Goal: Information Seeking & Learning: Learn about a topic

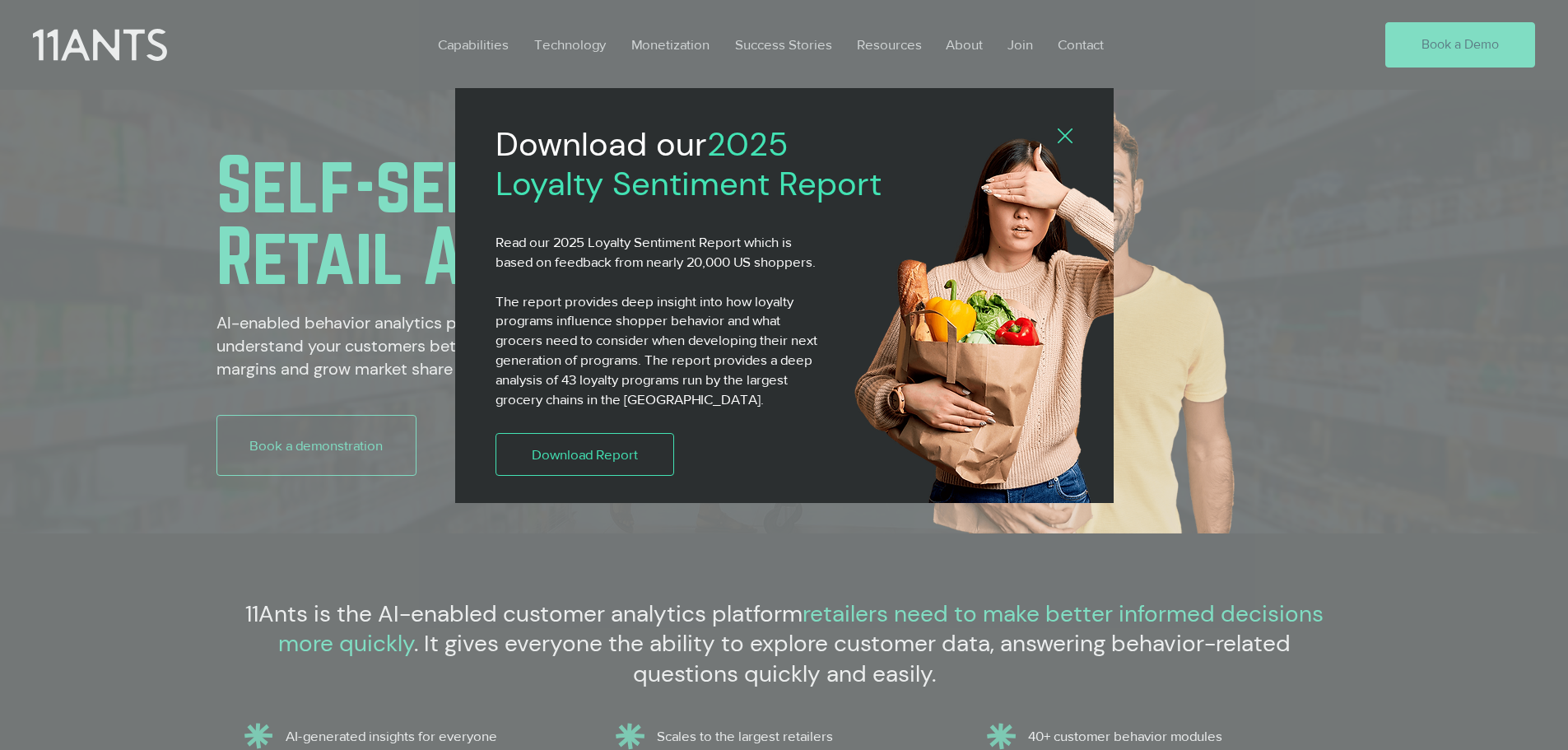
click at [1058, 134] on icon "Back to site" at bounding box center [1065, 136] width 15 height 15
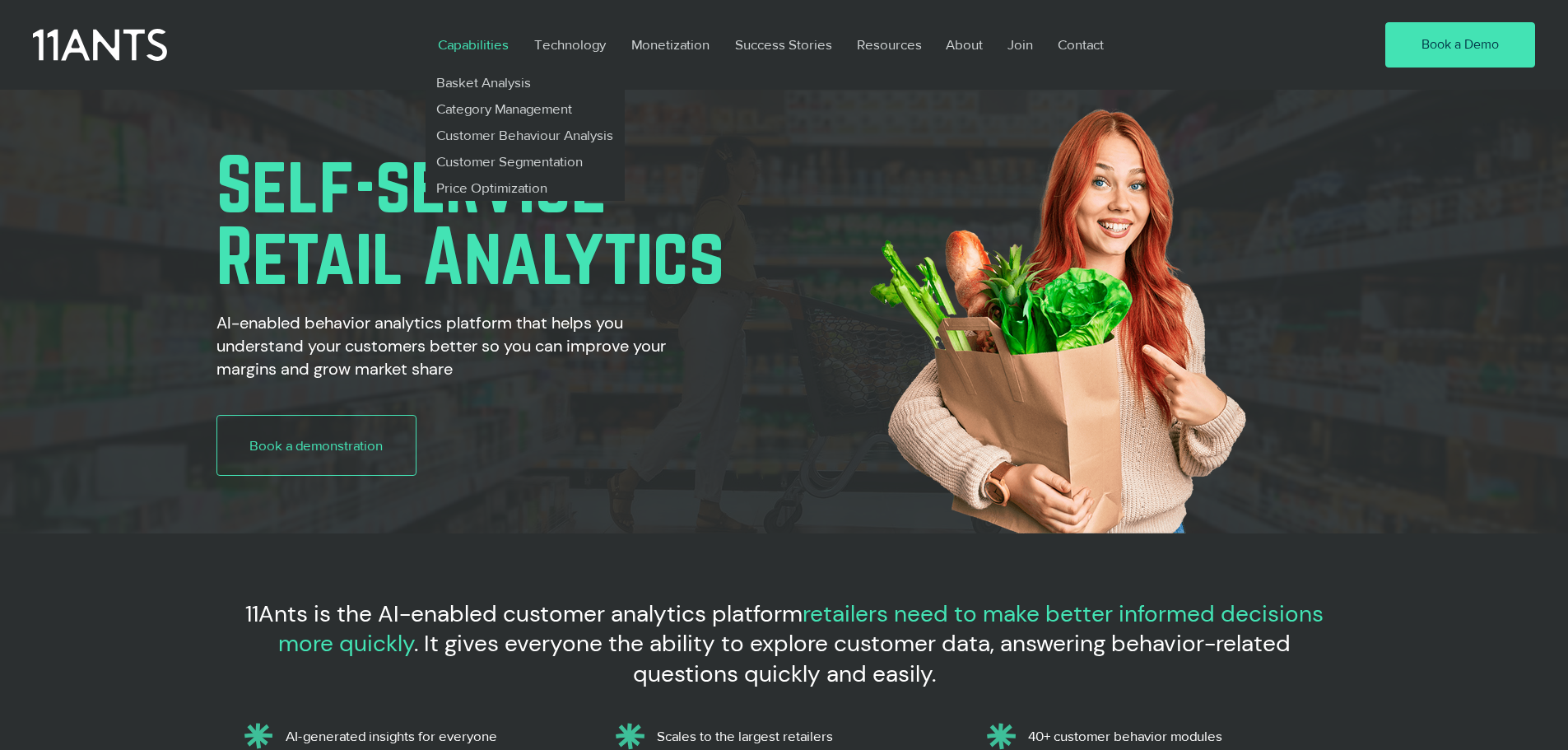
click at [487, 45] on p "Capabilities" at bounding box center [473, 45] width 87 height 38
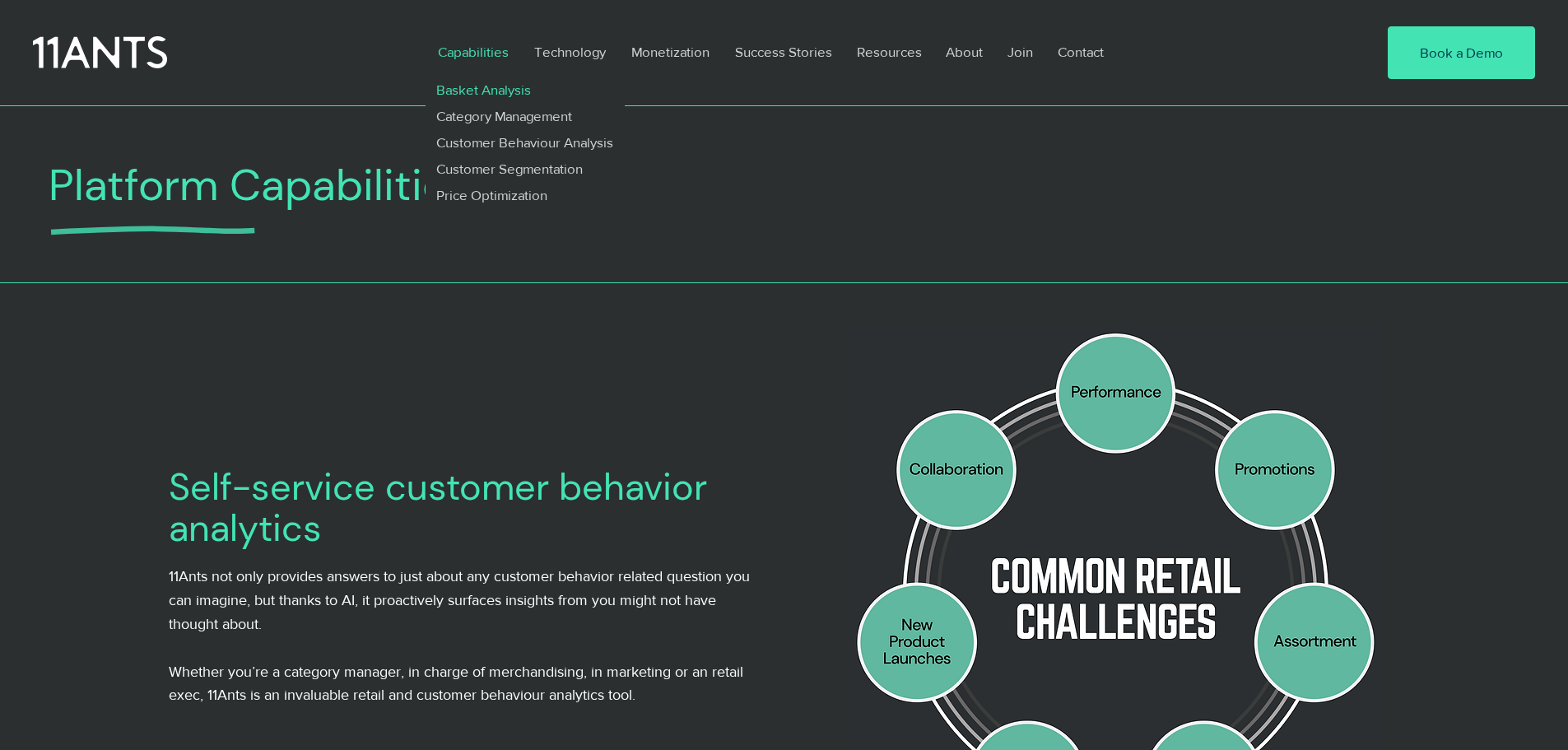
click at [467, 84] on p "Basket Analysis" at bounding box center [484, 90] width 109 height 26
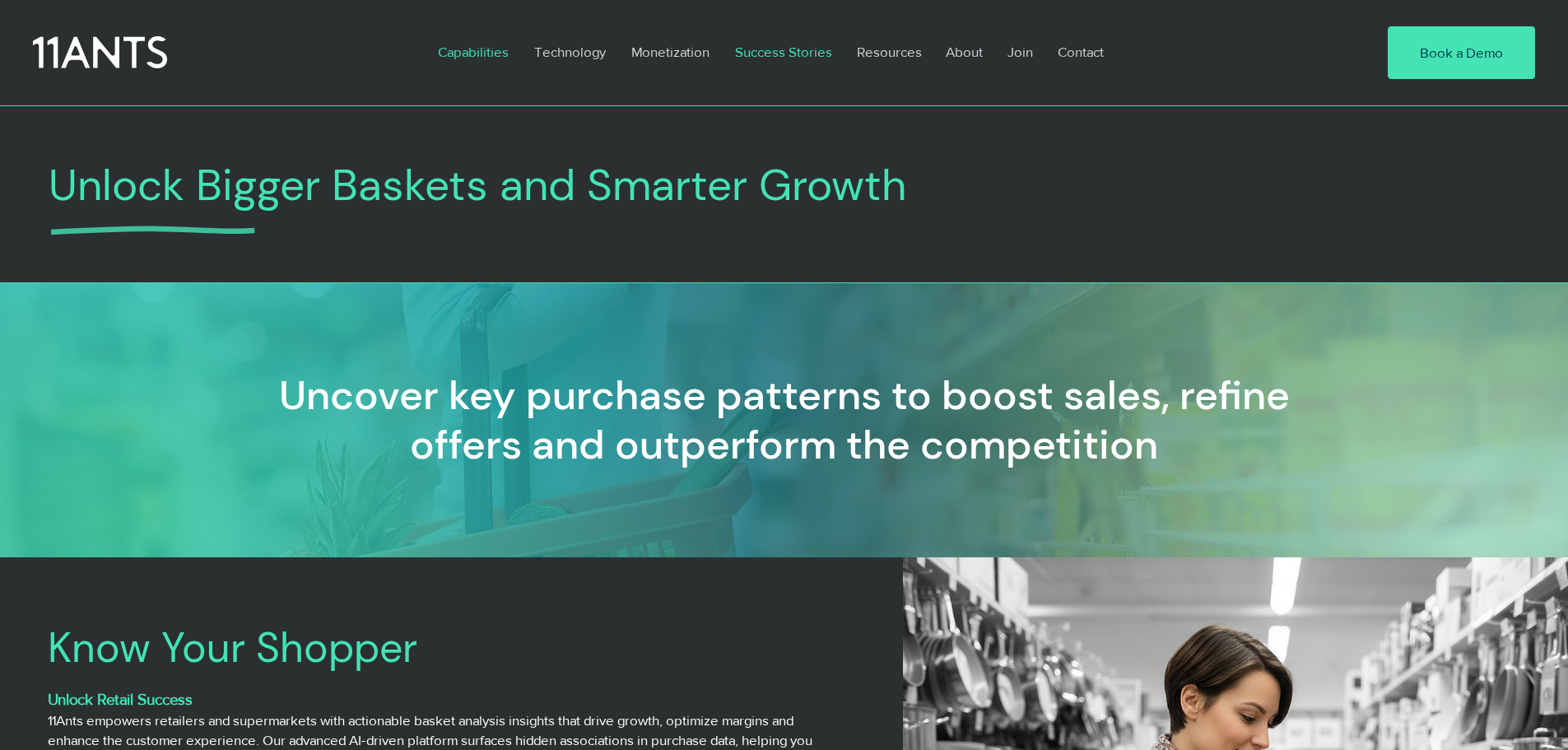
scroll to position [0, 229]
click at [767, 55] on p "Success Stories" at bounding box center [783, 52] width 113 height 38
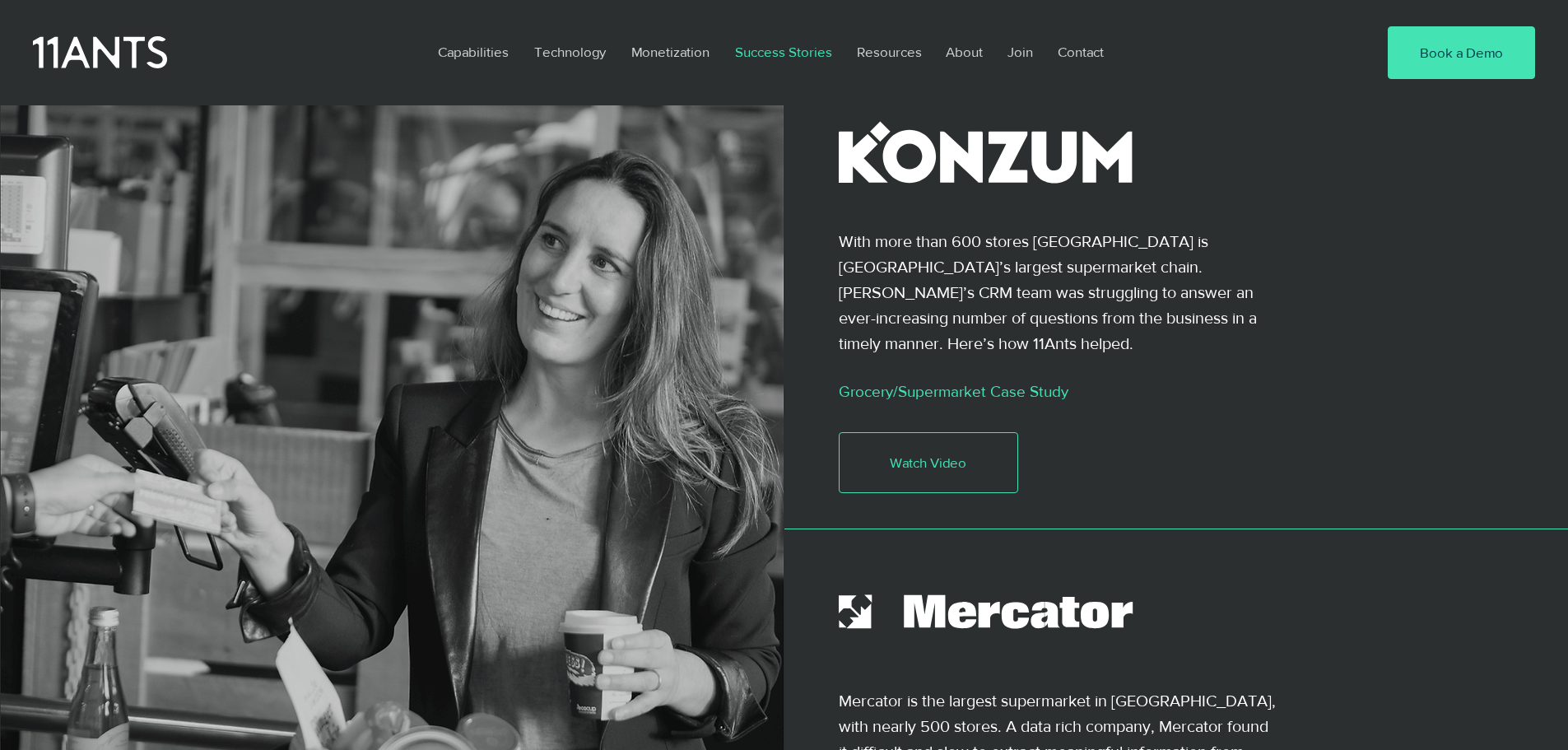
scroll to position [233, 0]
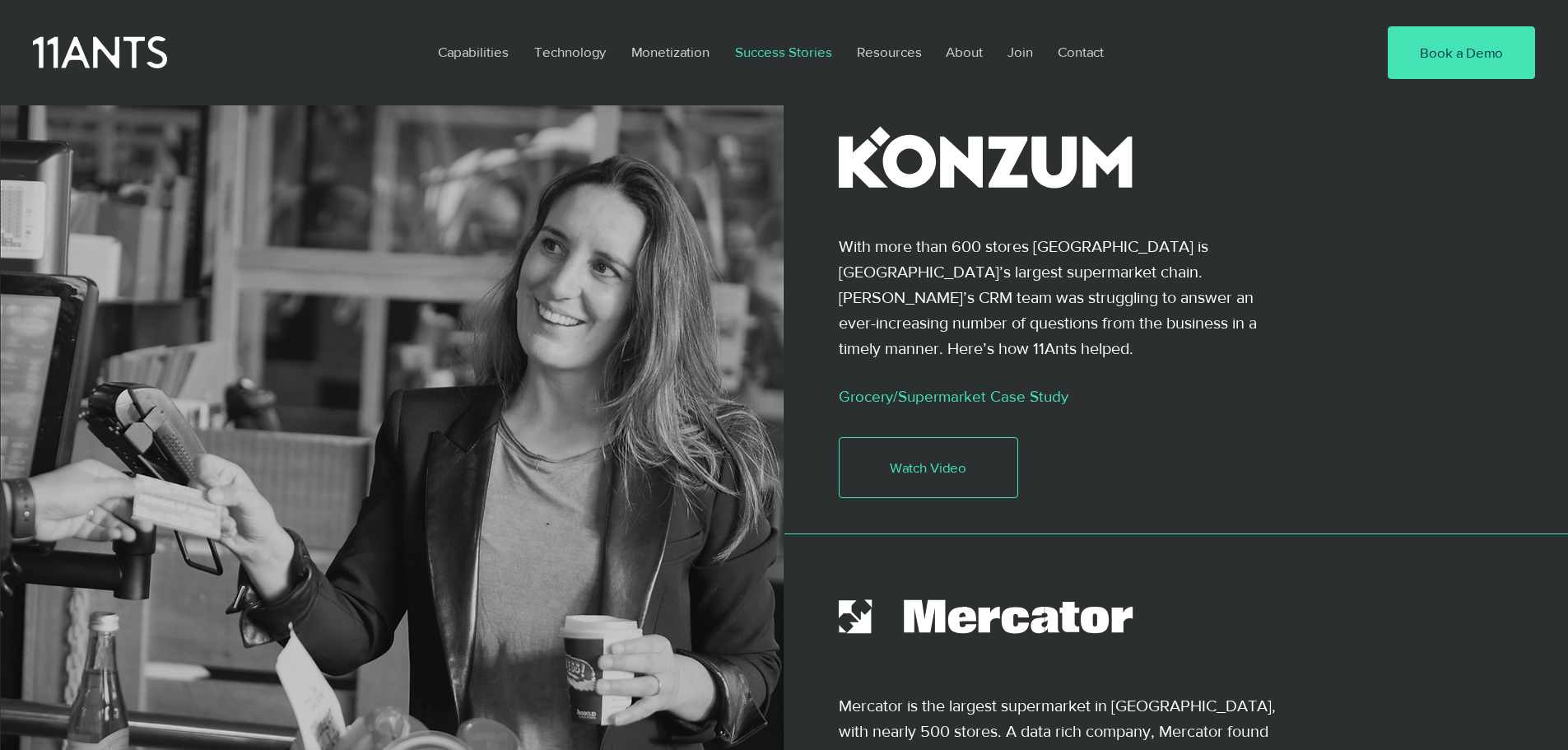
click at [877, 388] on link "Grocery/Supermarket Case Study" at bounding box center [953, 397] width 230 height 17
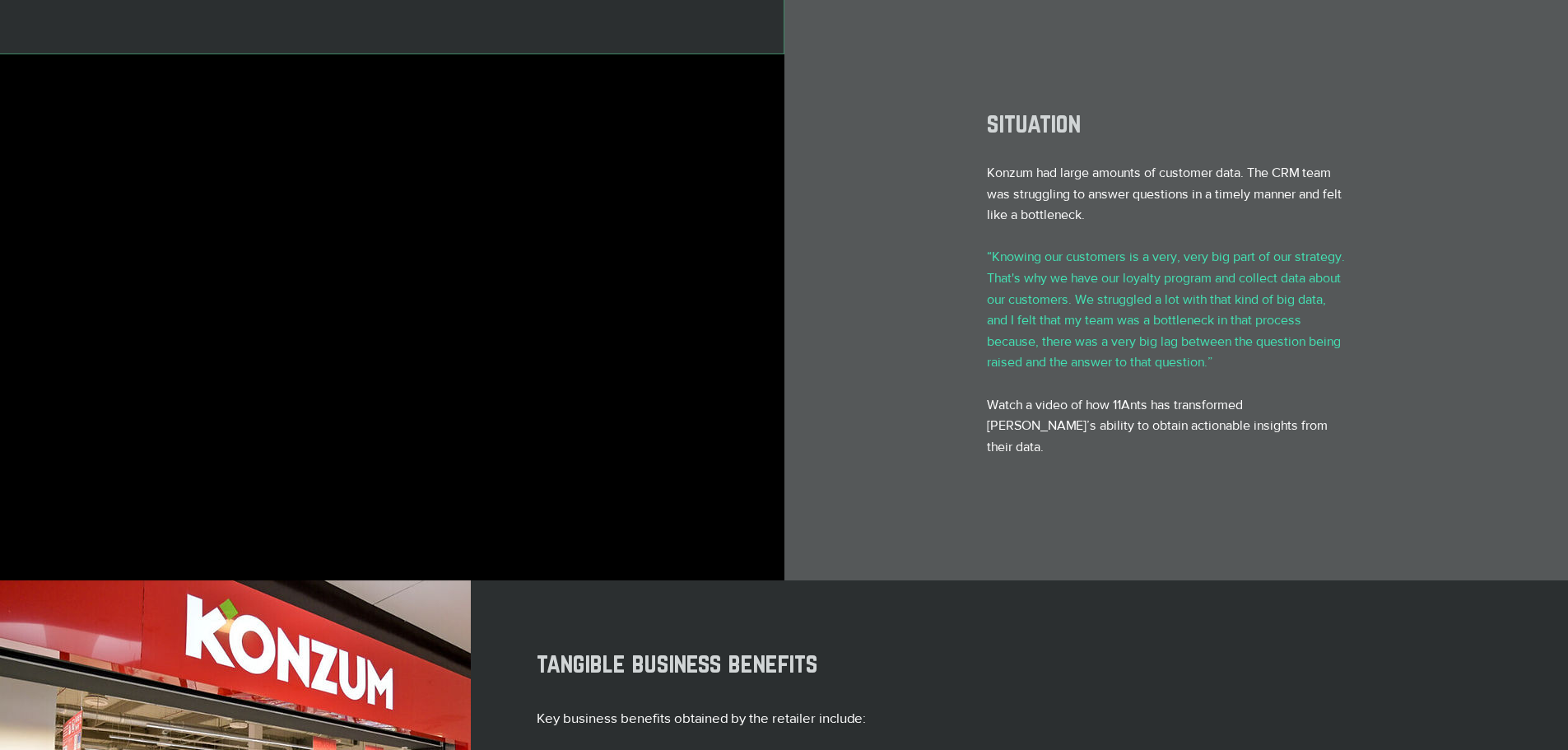
scroll to position [390, 0]
click at [795, 325] on div at bounding box center [1177, 318] width 785 height 526
